Goal: Transaction & Acquisition: Purchase product/service

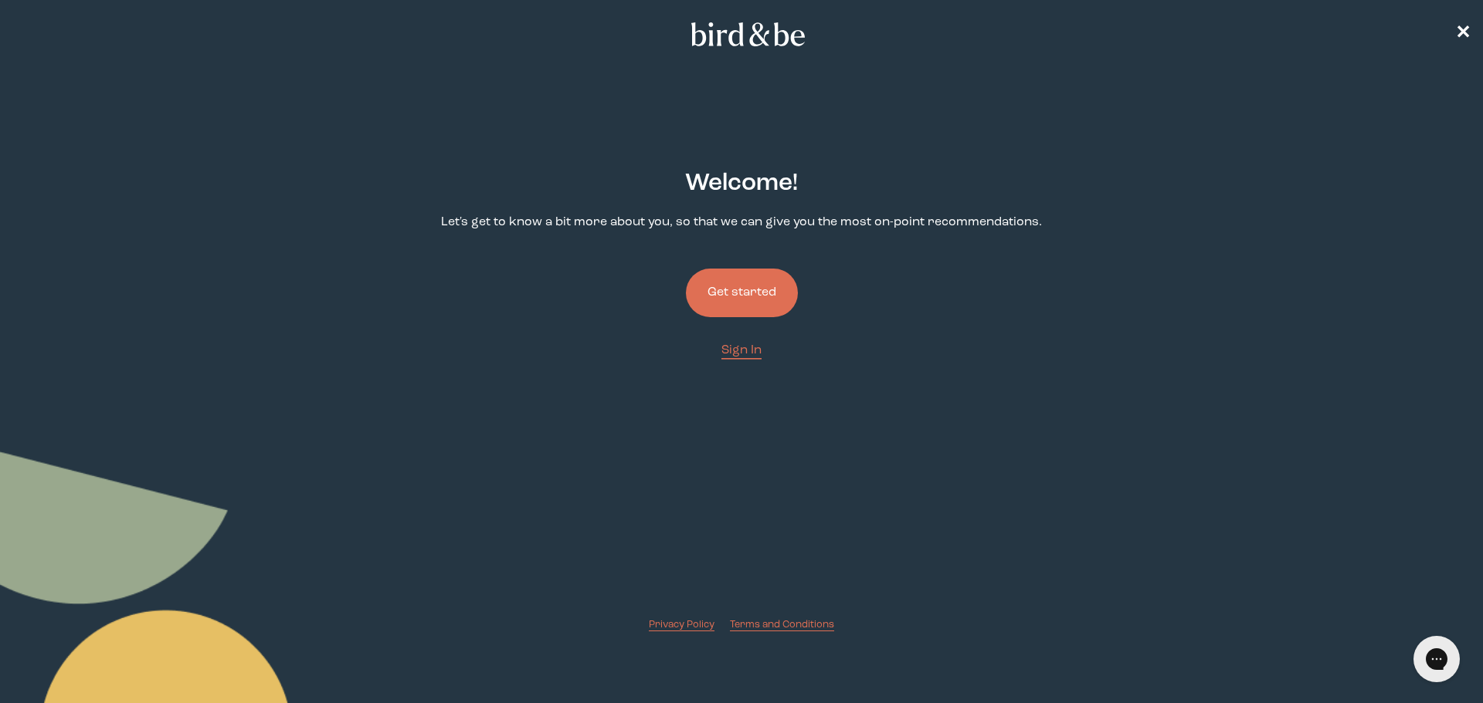
click at [736, 299] on button "Get started" at bounding box center [742, 293] width 112 height 49
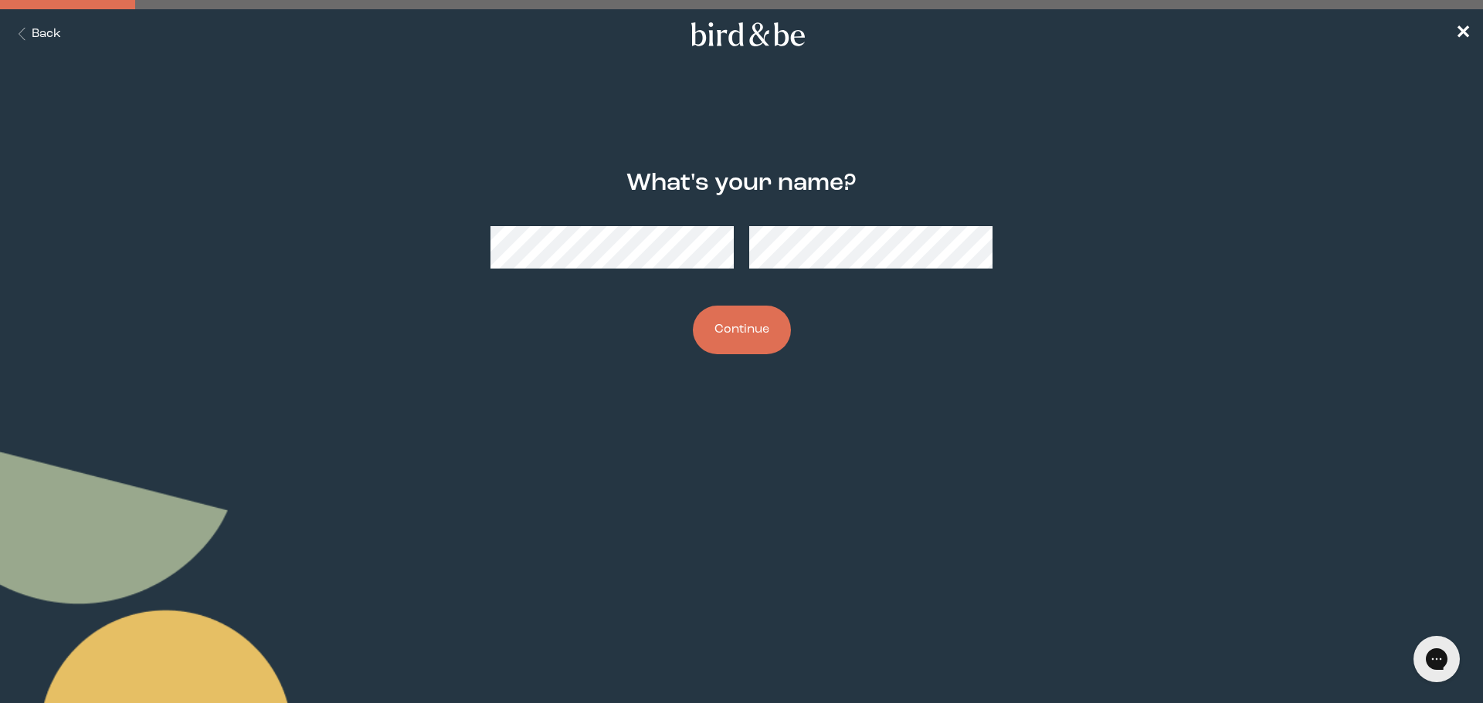
click at [779, 320] on button "Continue" at bounding box center [742, 330] width 98 height 49
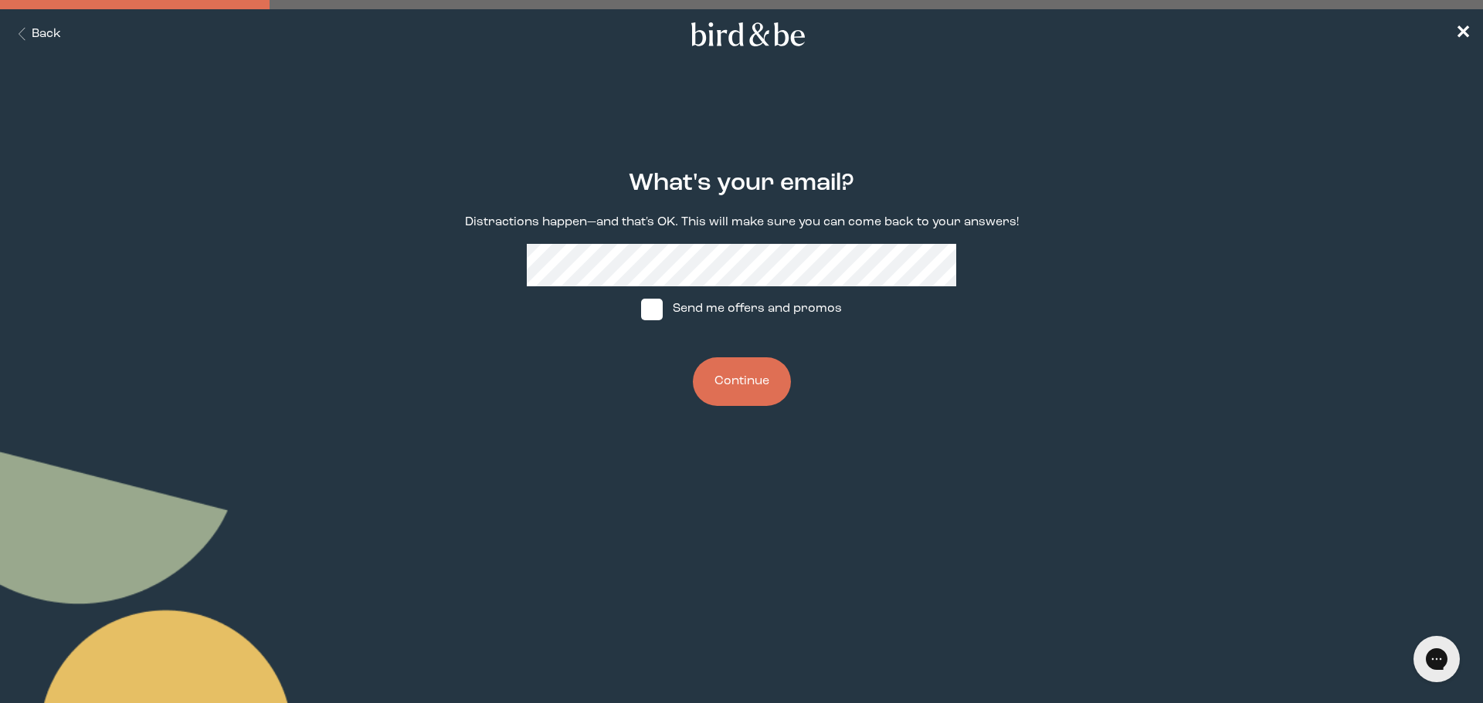
click at [55, 33] on button "Back" at bounding box center [36, 34] width 49 height 18
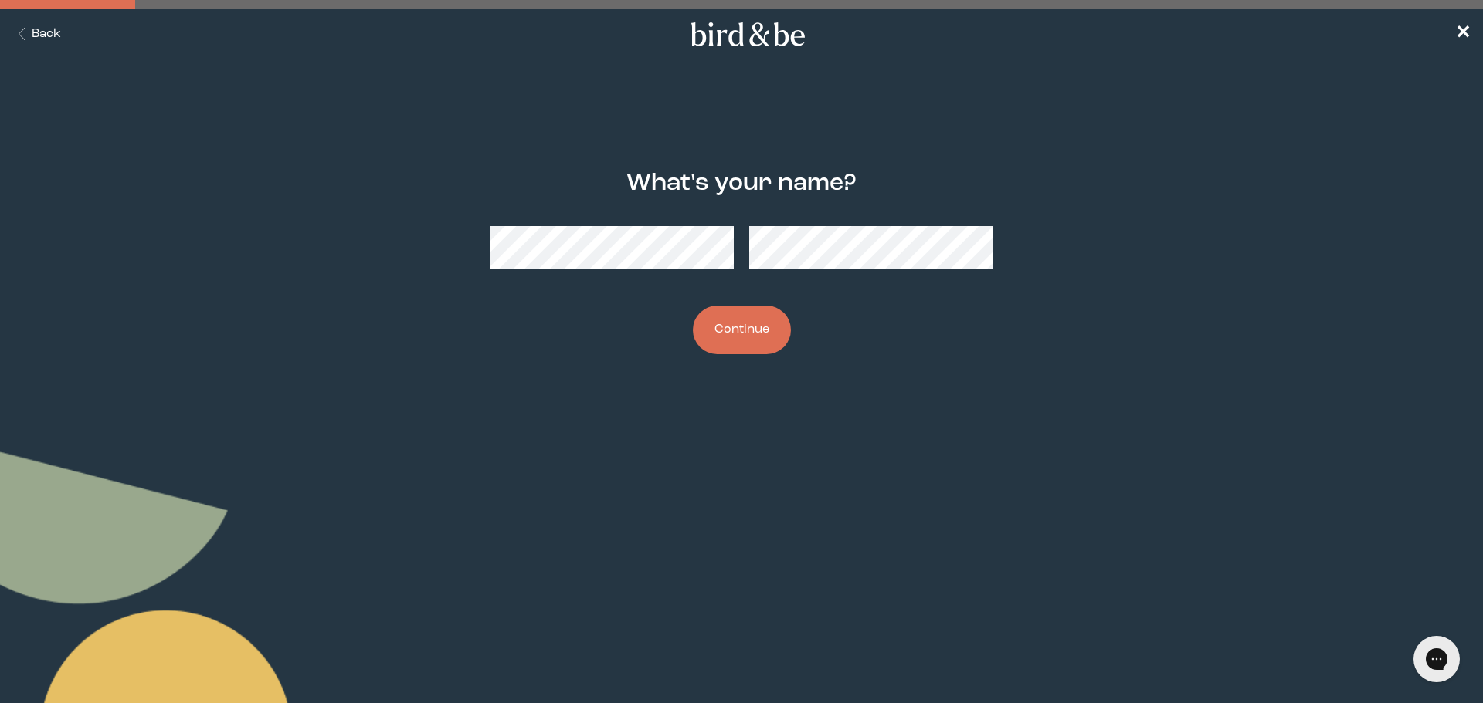
click at [392, 242] on div "What's your name? Continue" at bounding box center [741, 262] width 717 height 234
click at [754, 337] on button "Continue" at bounding box center [742, 330] width 98 height 49
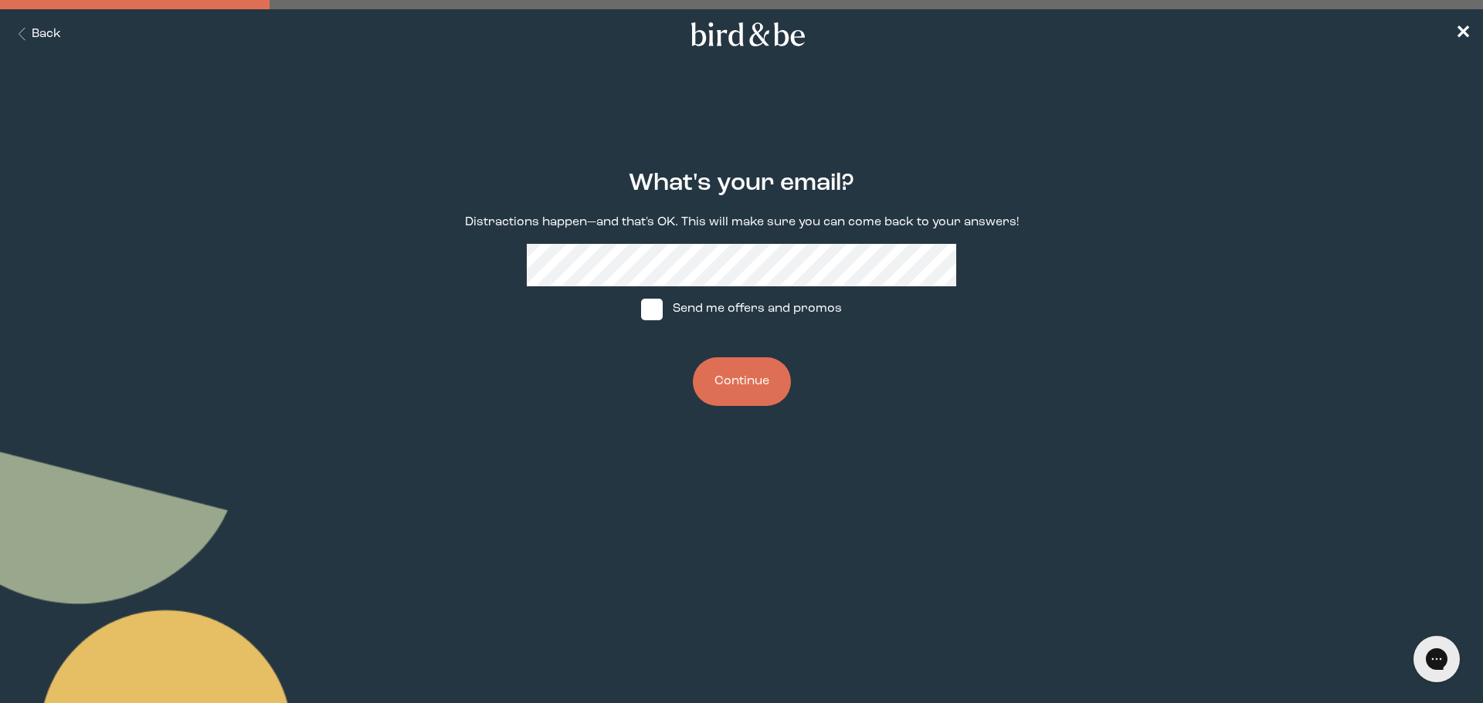
click at [747, 393] on button "Continue" at bounding box center [742, 382] width 98 height 49
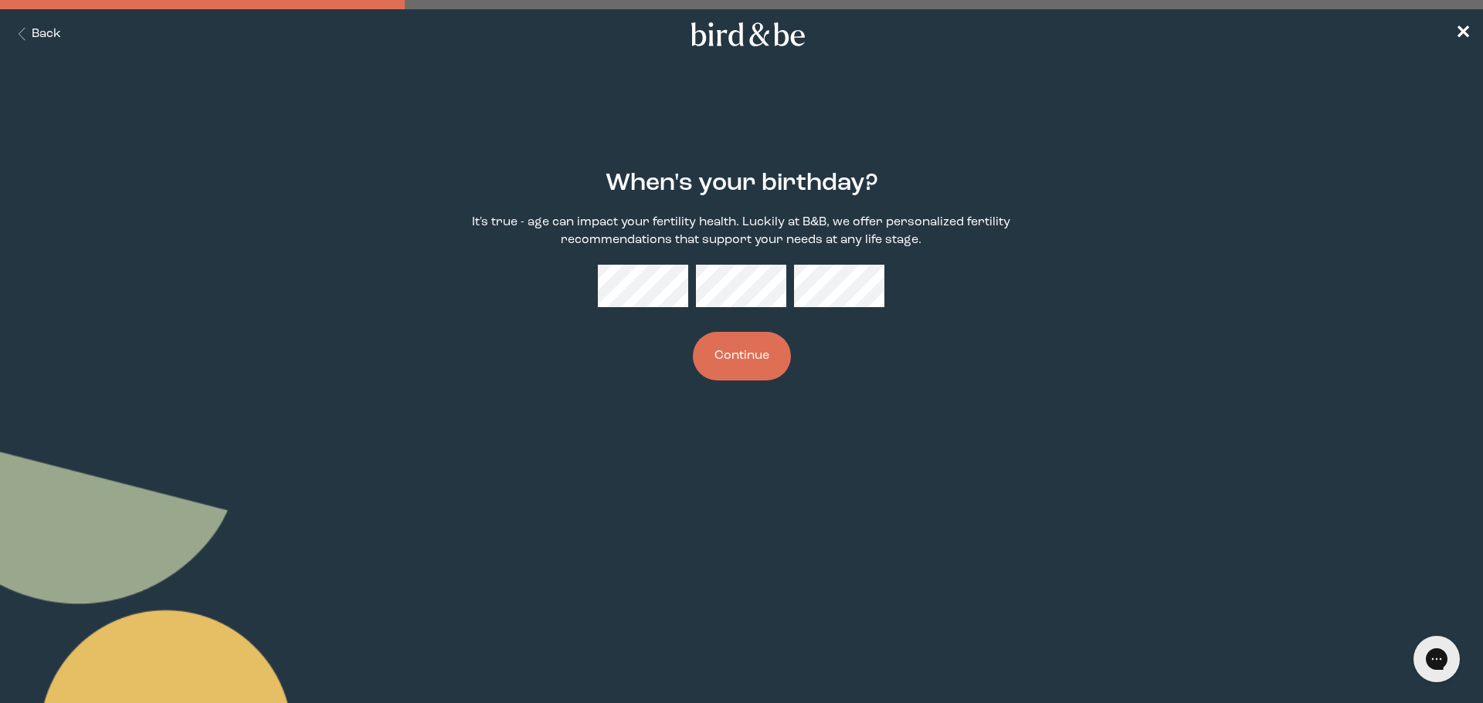
click at [734, 345] on button "Continue" at bounding box center [742, 356] width 98 height 49
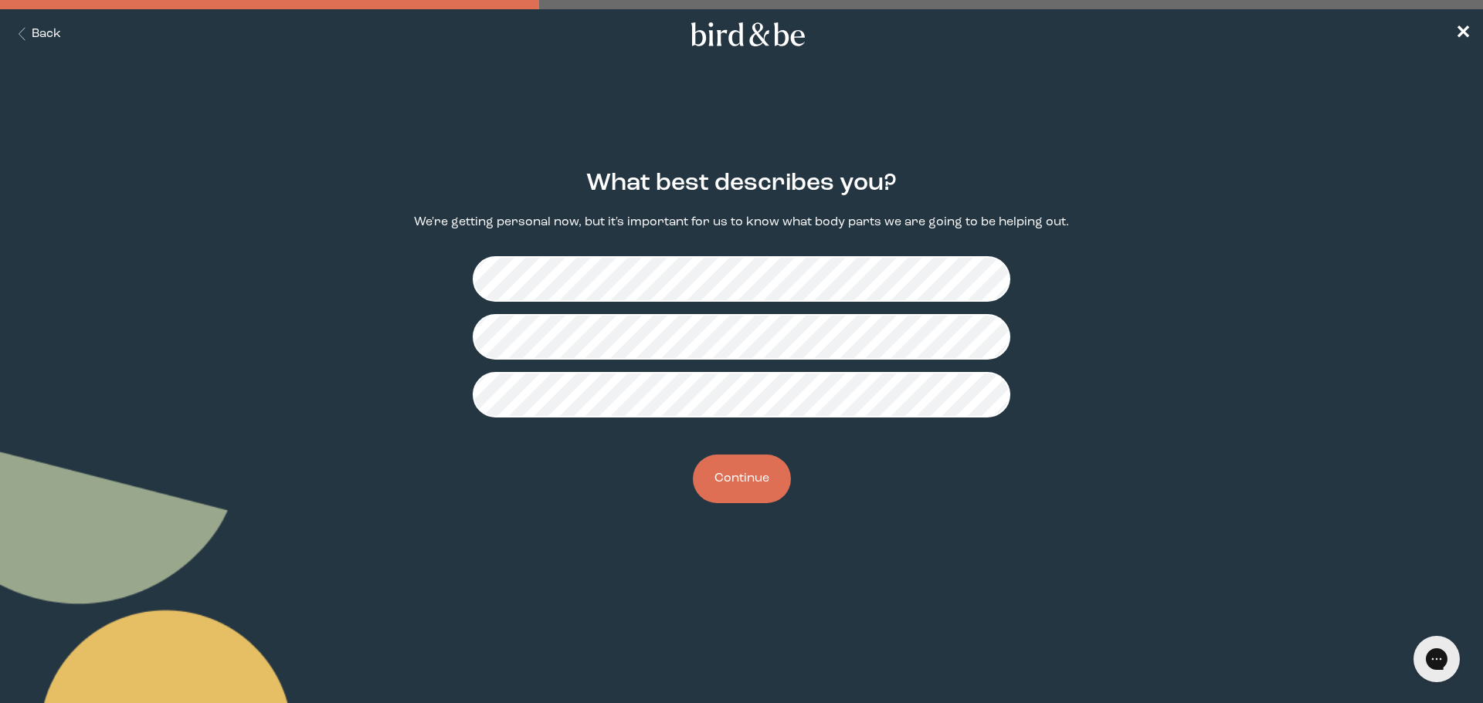
click at [744, 486] on button "Continue" at bounding box center [742, 479] width 98 height 49
click at [746, 500] on button "Continue" at bounding box center [742, 479] width 98 height 49
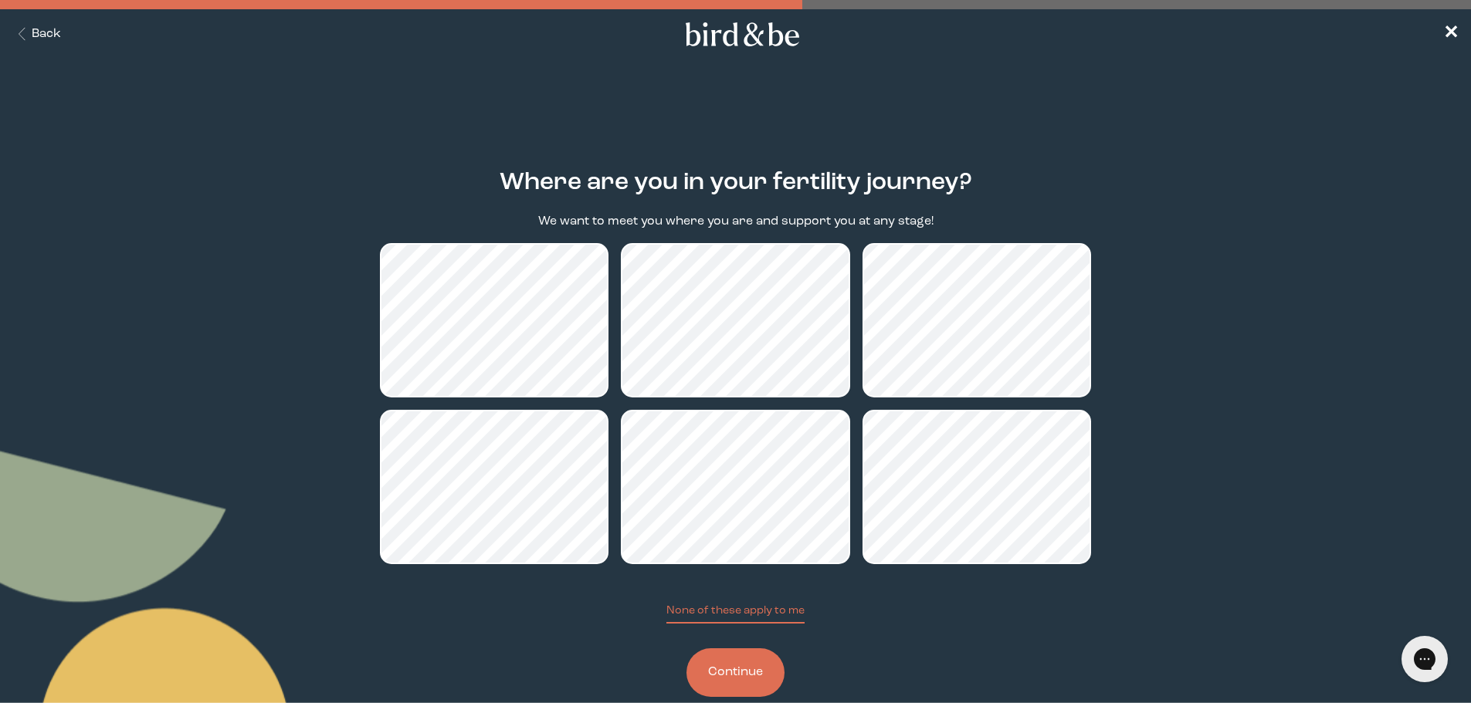
click at [716, 671] on button "Continue" at bounding box center [735, 673] width 98 height 49
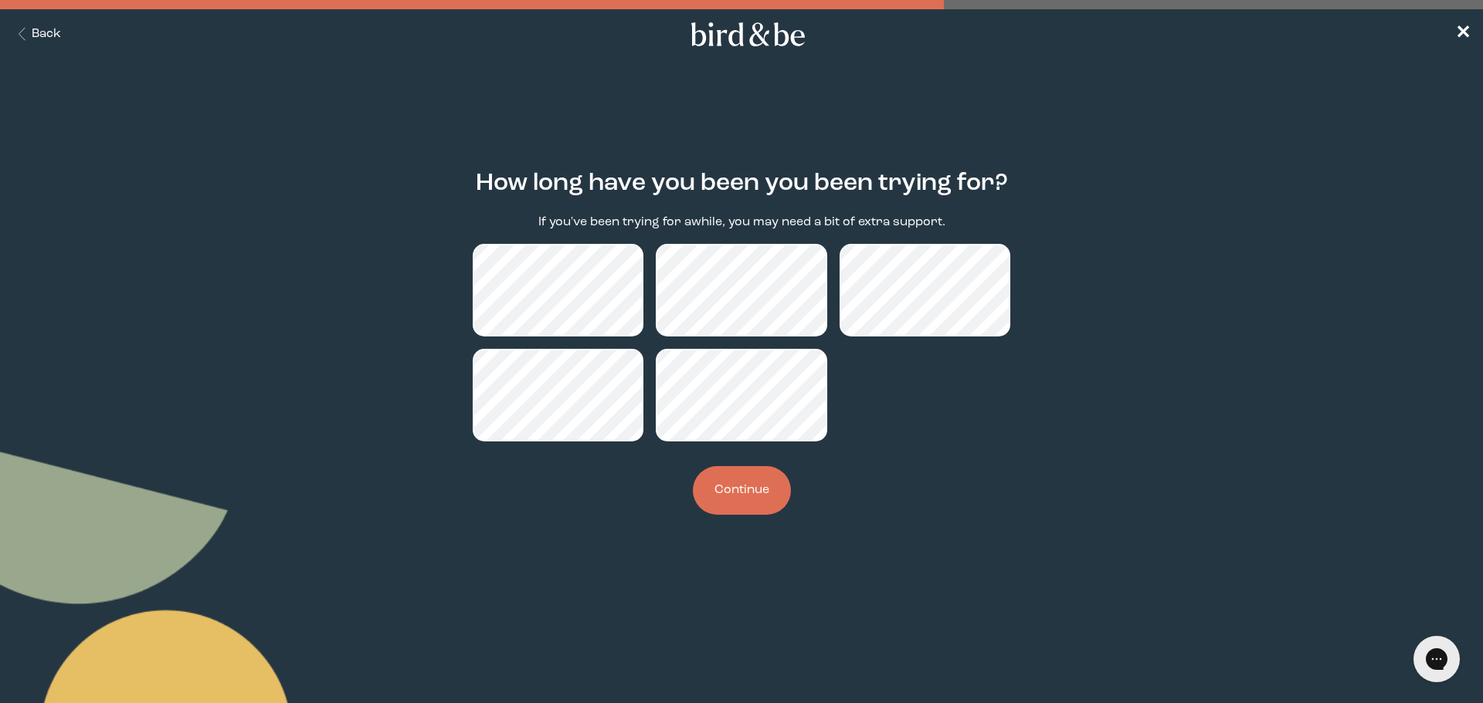
click at [745, 492] on button "Continue" at bounding box center [742, 490] width 98 height 49
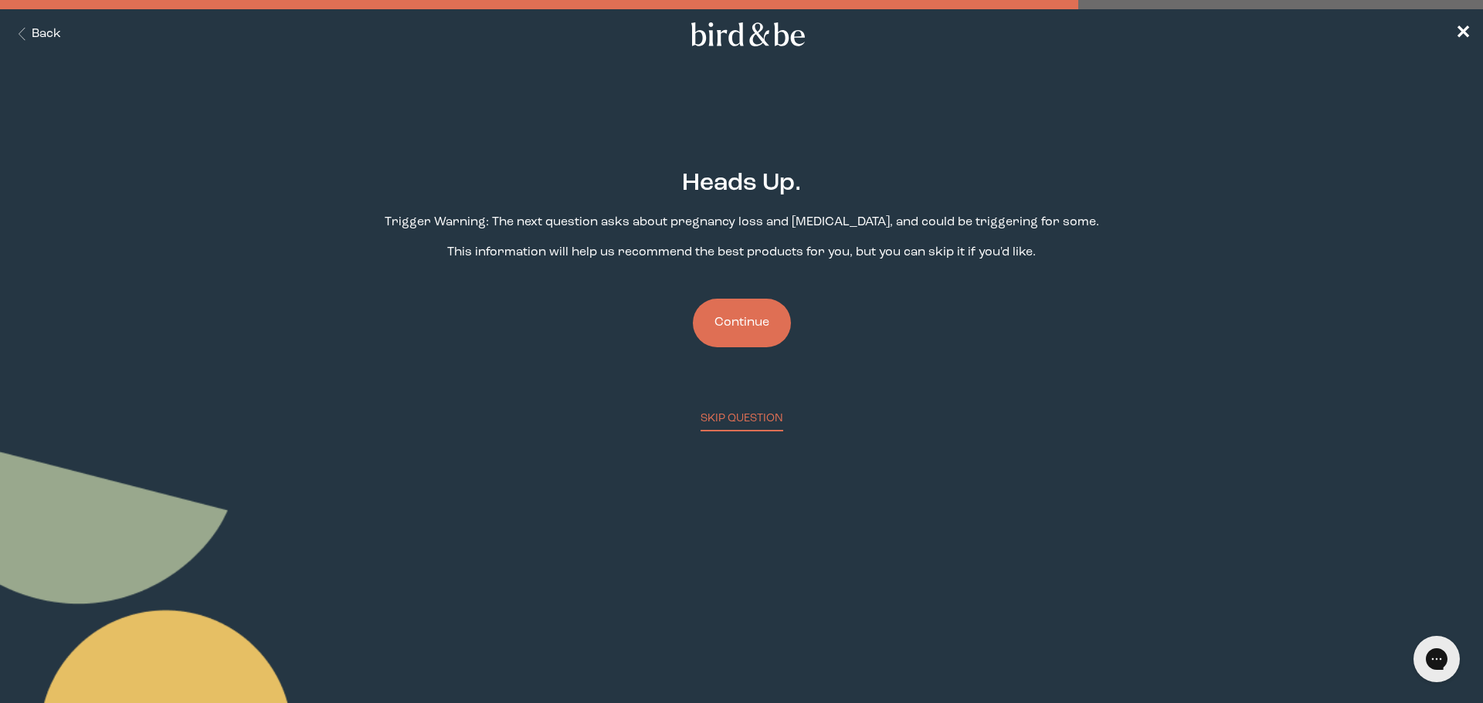
click at [737, 328] on button "Continue" at bounding box center [742, 323] width 98 height 49
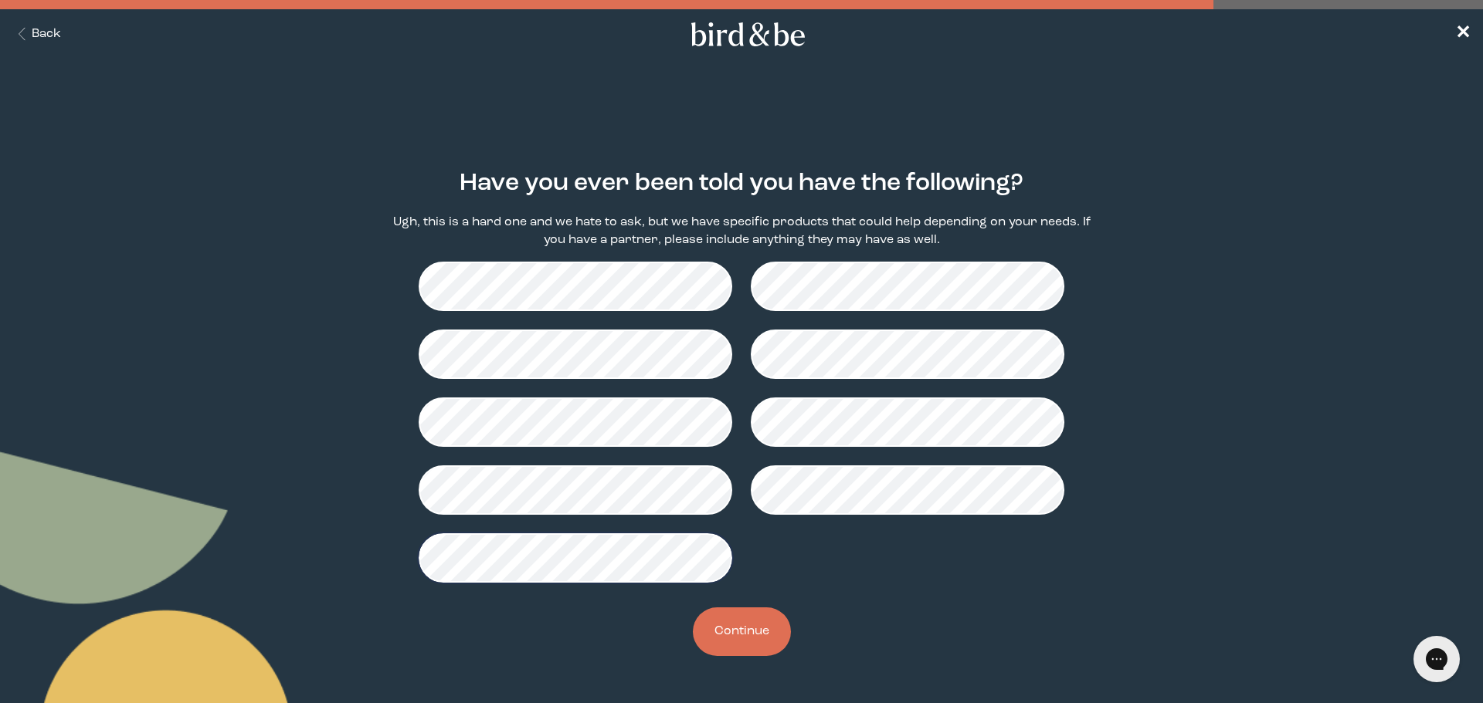
click at [752, 629] on button "Continue" at bounding box center [742, 632] width 98 height 49
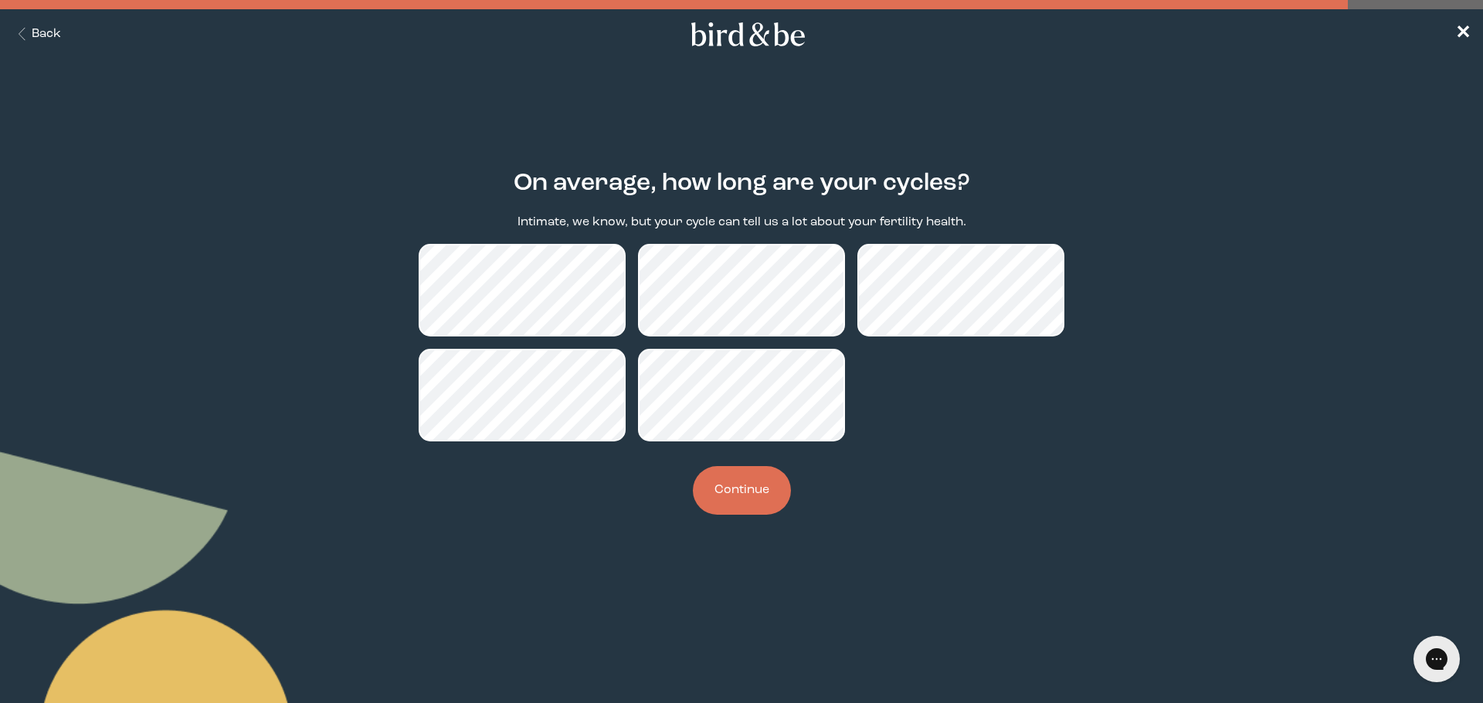
click at [741, 496] on button "Continue" at bounding box center [742, 490] width 98 height 49
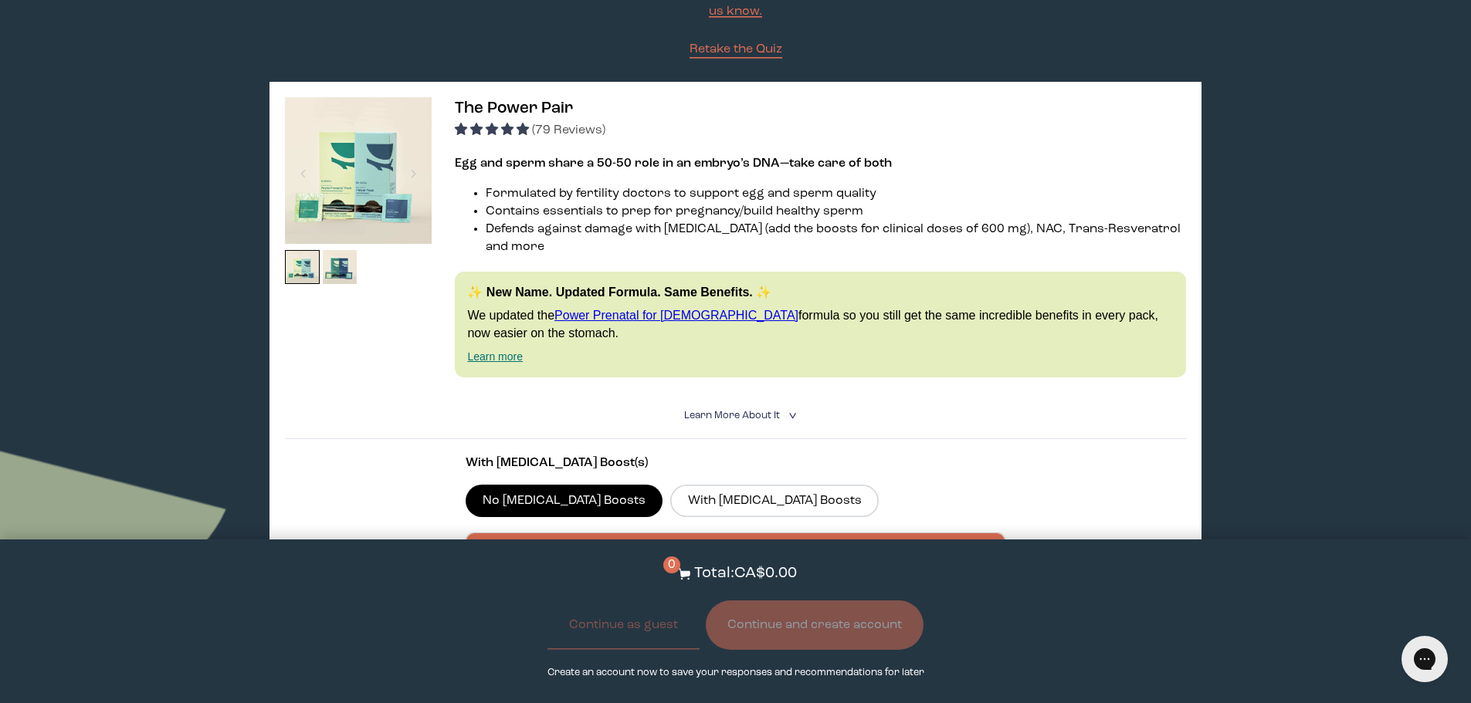
scroll to position [232, 0]
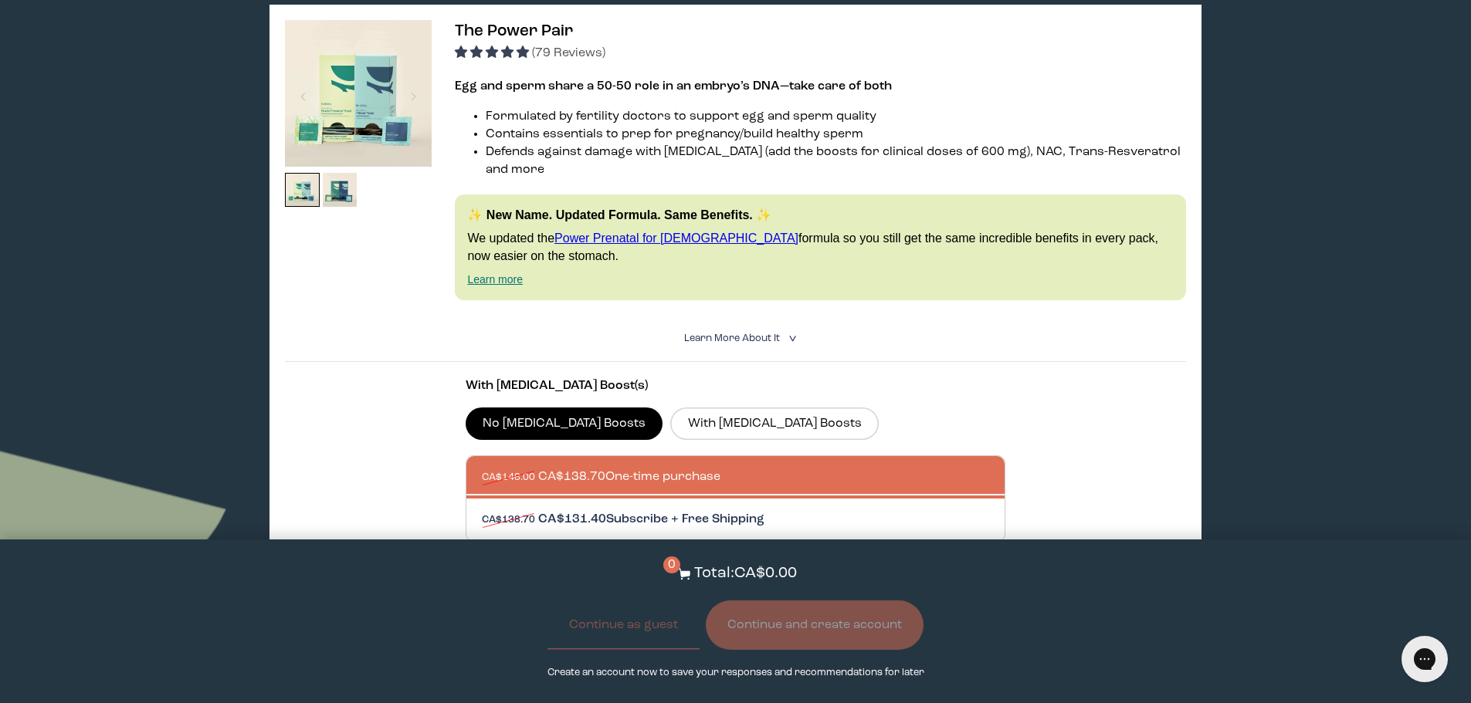
click at [755, 500] on div at bounding box center [751, 520] width 539 height 42
click at [482, 510] on input "CA$138.70 CA$131.40 Subscribe + Free Shipping" at bounding box center [481, 510] width 1 height 1
radio input "true"
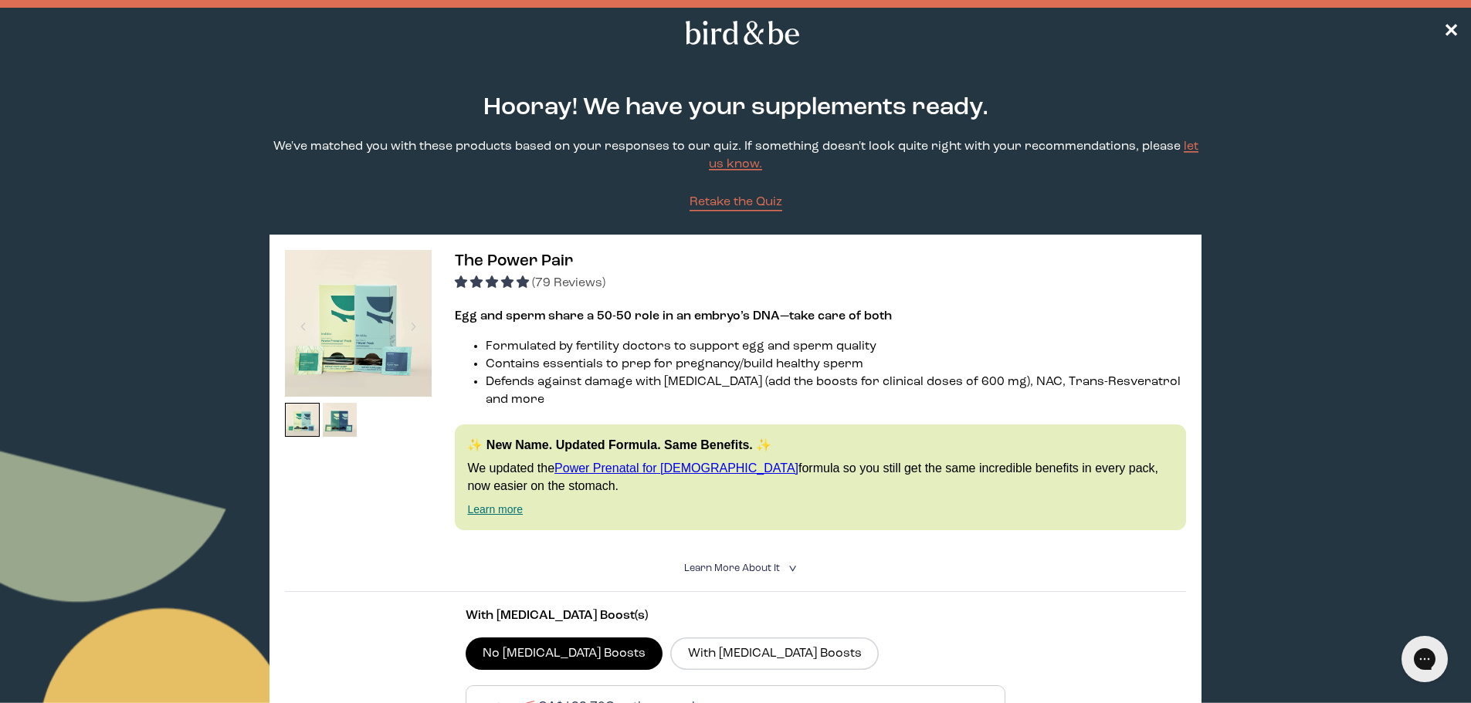
scroll to position [0, 0]
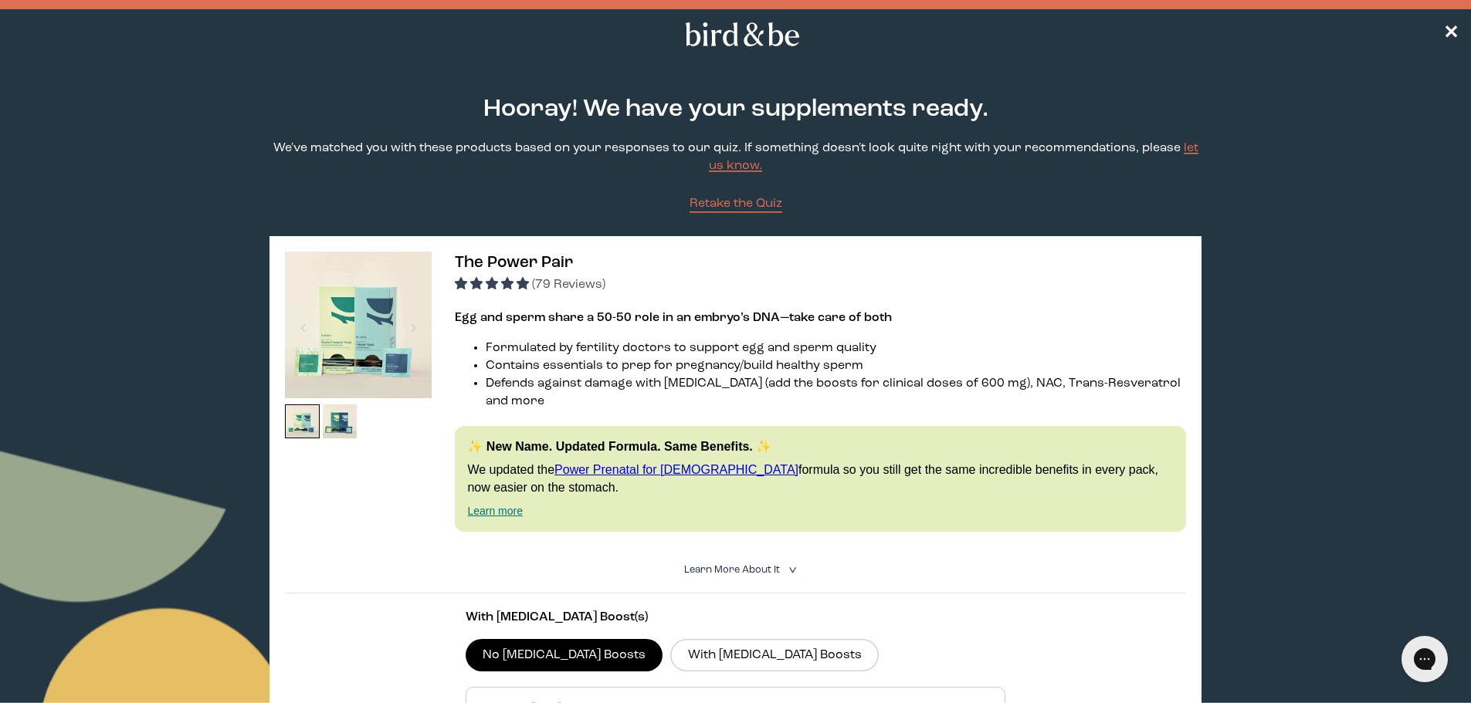
click at [756, 563] on summary "Learn More About it <" at bounding box center [735, 570] width 103 height 15
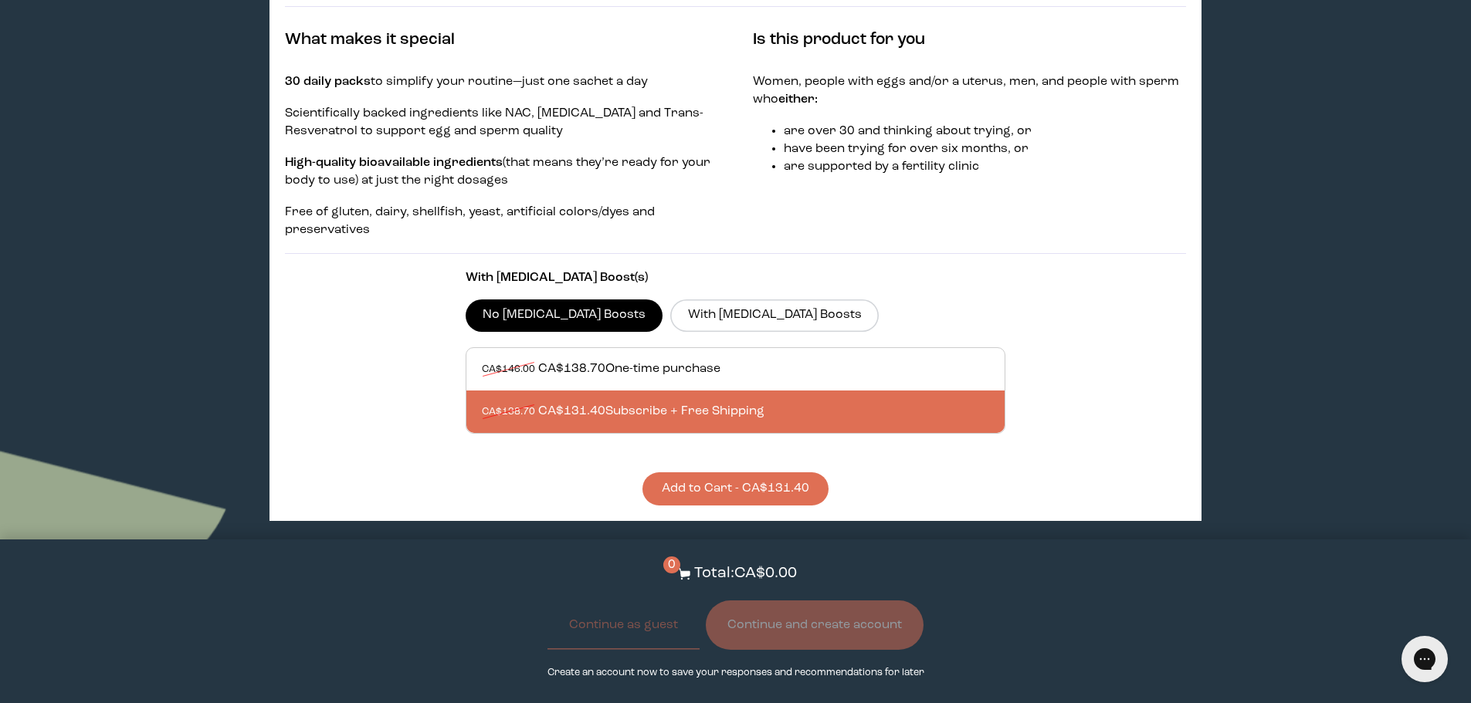
scroll to position [695, 0]
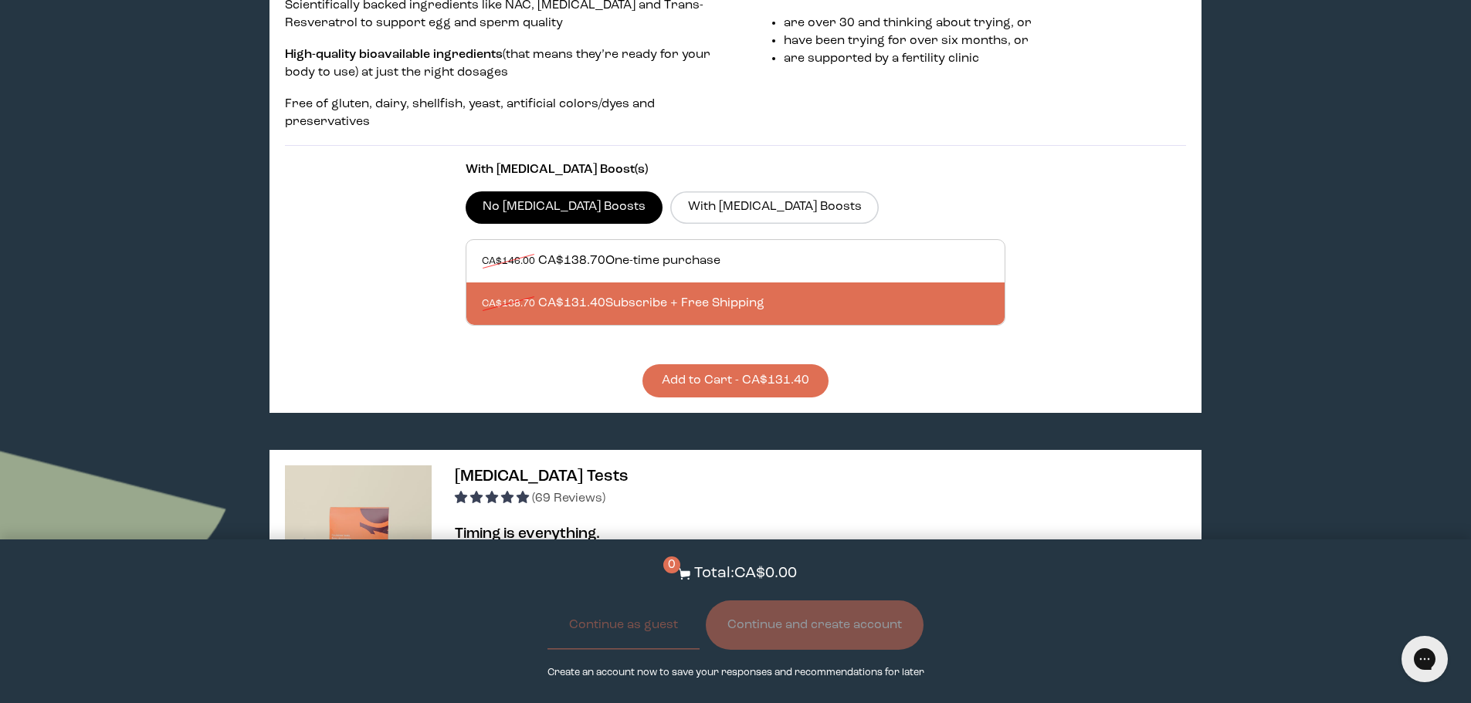
click at [727, 368] on button "Add to Cart - CA$131.40" at bounding box center [735, 380] width 186 height 33
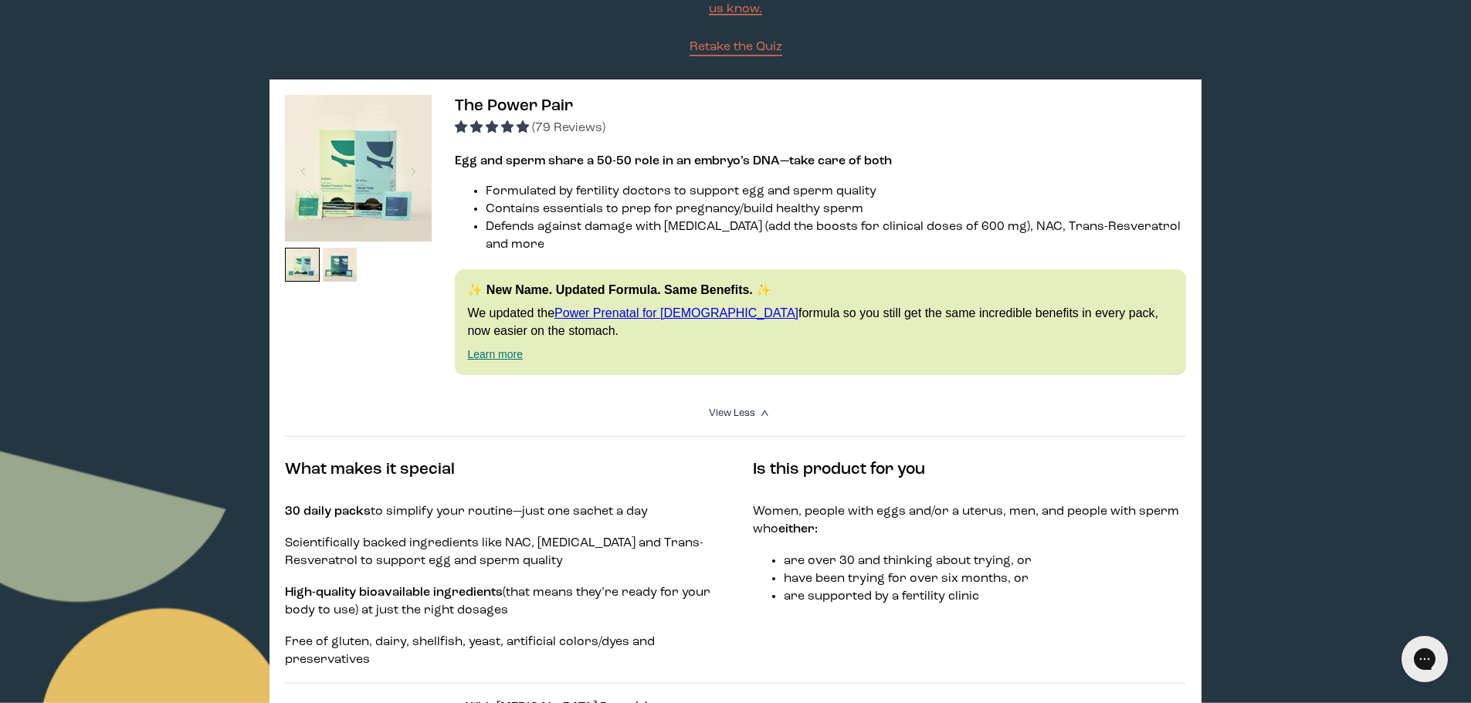
scroll to position [154, 0]
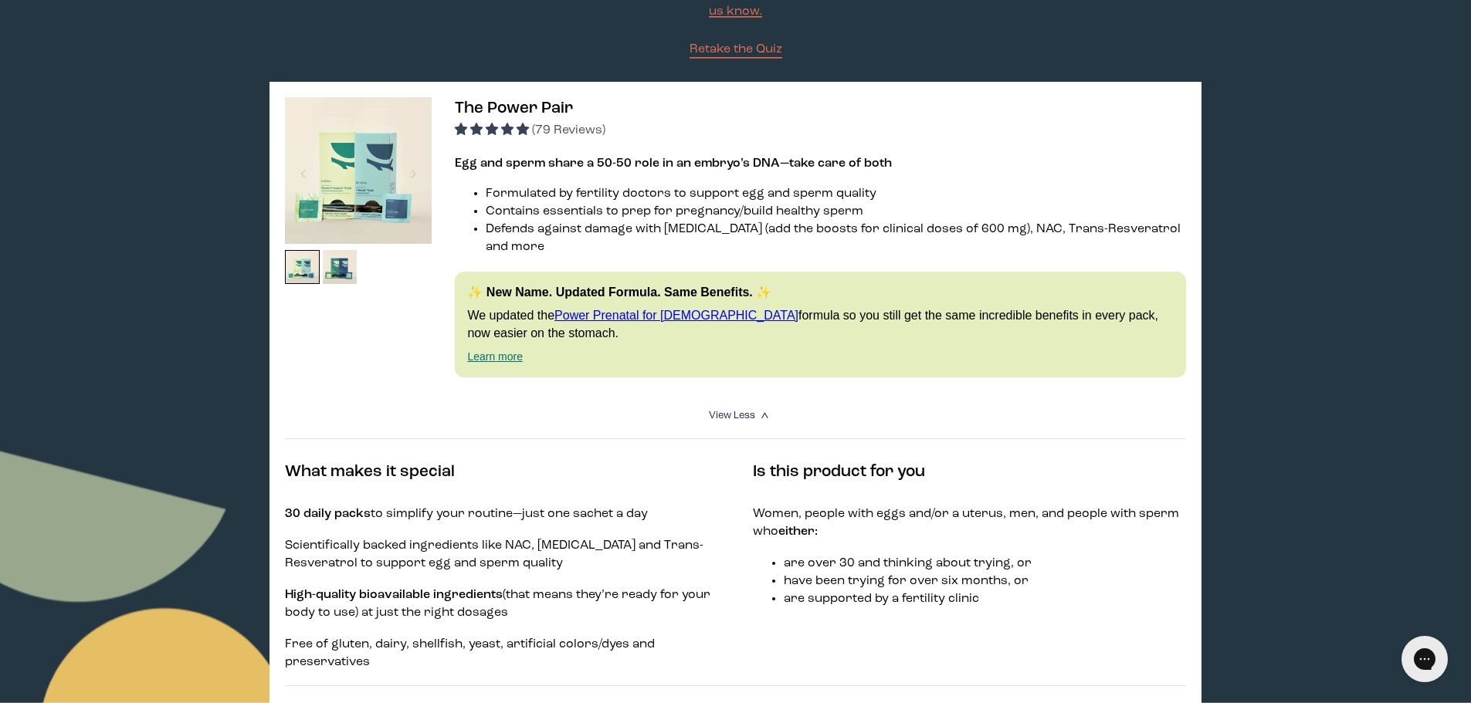
click at [504, 105] on span "The Power Pair" at bounding box center [514, 108] width 118 height 16
click at [380, 149] on img at bounding box center [358, 170] width 147 height 147
click at [577, 207] on li "Contains essentials to prep for pregnancy/build healthy sperm" at bounding box center [836, 212] width 700 height 18
